Goal: Entertainment & Leisure: Consume media (video, audio)

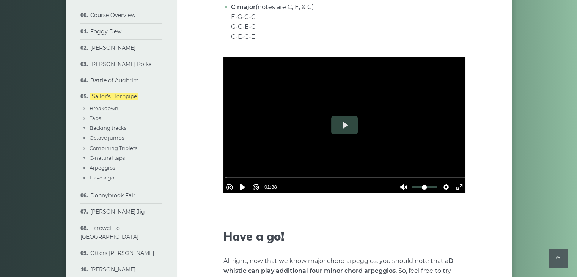
scroll to position [3039, 0]
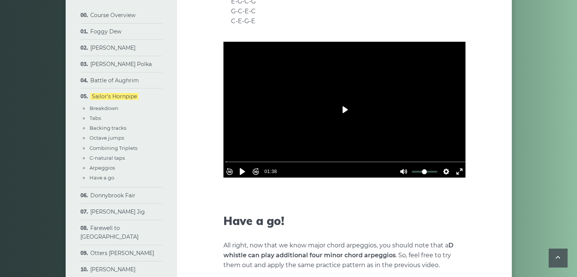
click at [343, 108] on button "Play" at bounding box center [344, 110] width 27 height 18
type input "***"
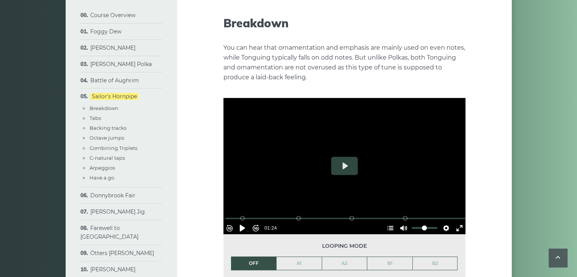
scroll to position [406, 0]
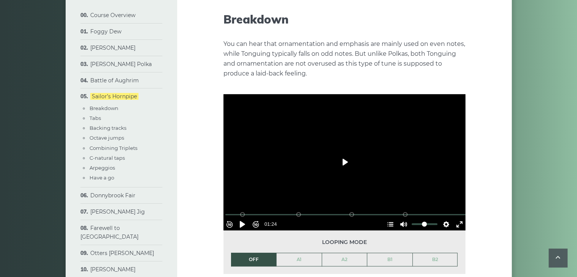
click at [346, 160] on button "Play" at bounding box center [344, 162] width 27 height 18
click at [442, 220] on button "Settings" at bounding box center [446, 224] width 12 height 12
click at [426, 202] on span "Speed Normal" at bounding box center [422, 206] width 38 height 8
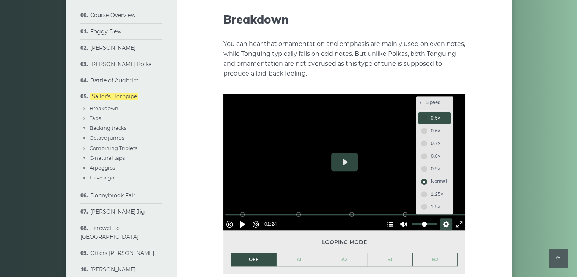
click at [419, 116] on button "0.5×" at bounding box center [435, 118] width 32 height 12
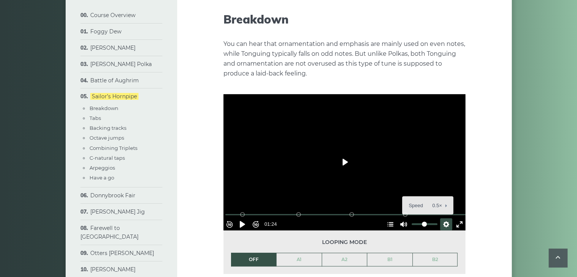
click at [342, 164] on button "Play" at bounding box center [344, 162] width 27 height 18
click at [442, 219] on button "Settings" at bounding box center [446, 224] width 12 height 12
click at [424, 202] on span "Speed 0.5×" at bounding box center [425, 206] width 32 height 8
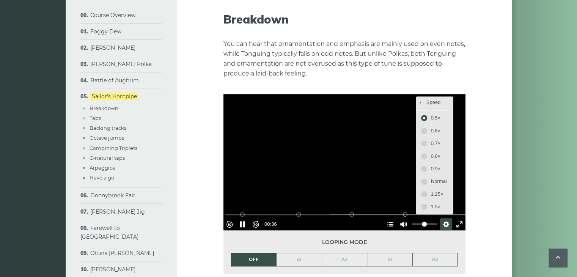
click at [453, 123] on div at bounding box center [345, 162] width 242 height 136
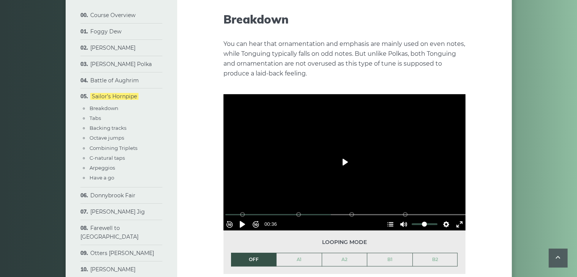
click at [341, 160] on button "Play" at bounding box center [344, 162] width 27 height 18
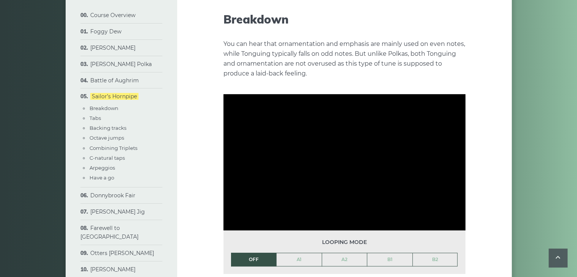
type input "***"
